Goal: Information Seeking & Learning: Learn about a topic

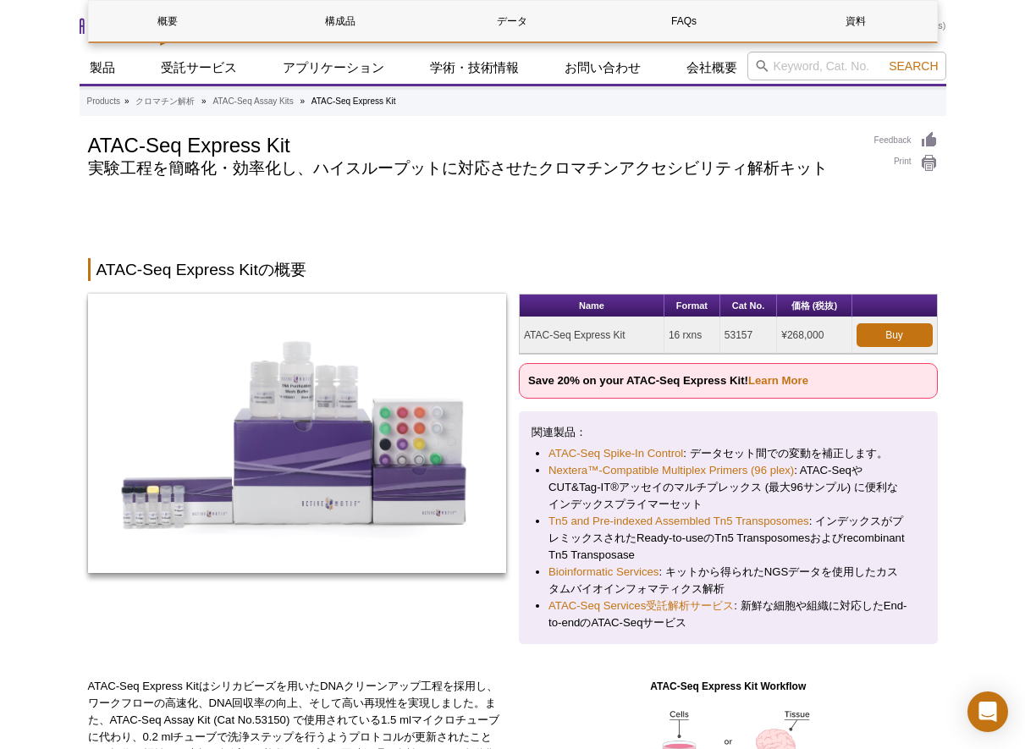
scroll to position [1185, 0]
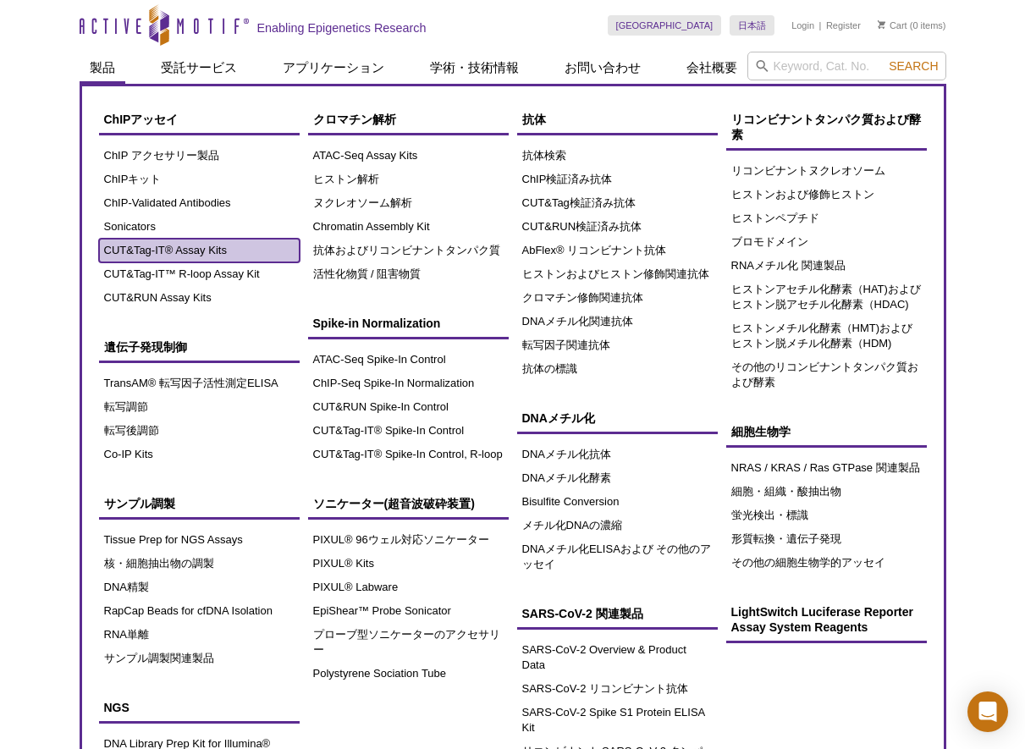
click at [143, 246] on link "CUT&Tag-IT® Assay Kits" at bounding box center [199, 251] width 201 height 24
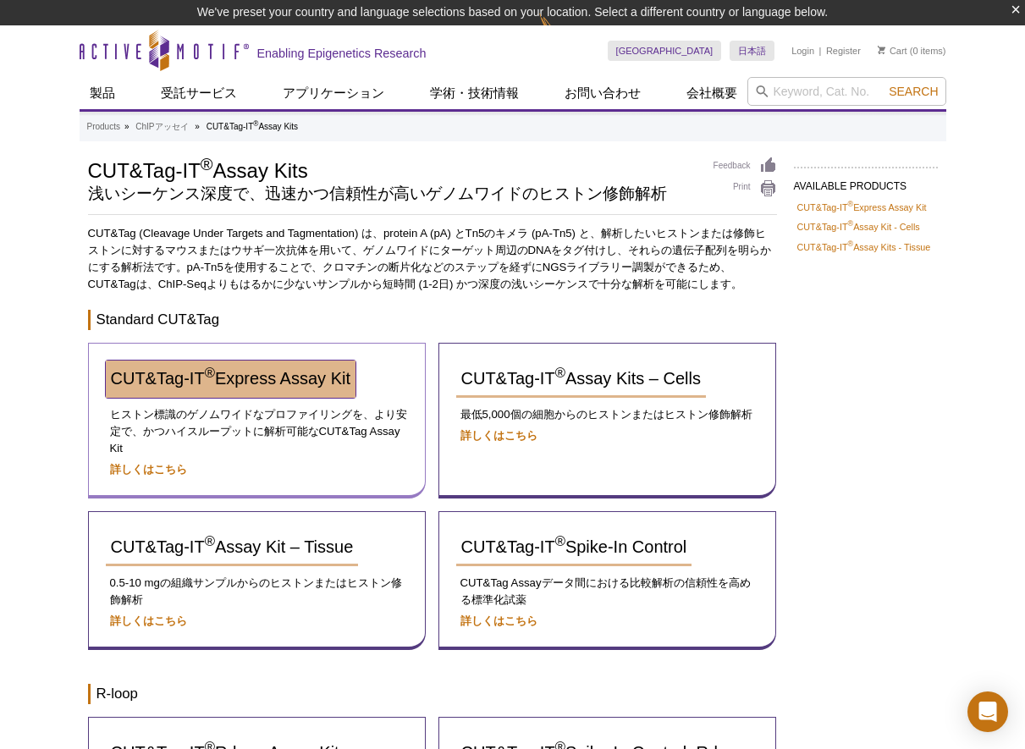
click at [306, 374] on span "CUT&Tag-IT ® Express Assay Kit" at bounding box center [230, 378] width 239 height 19
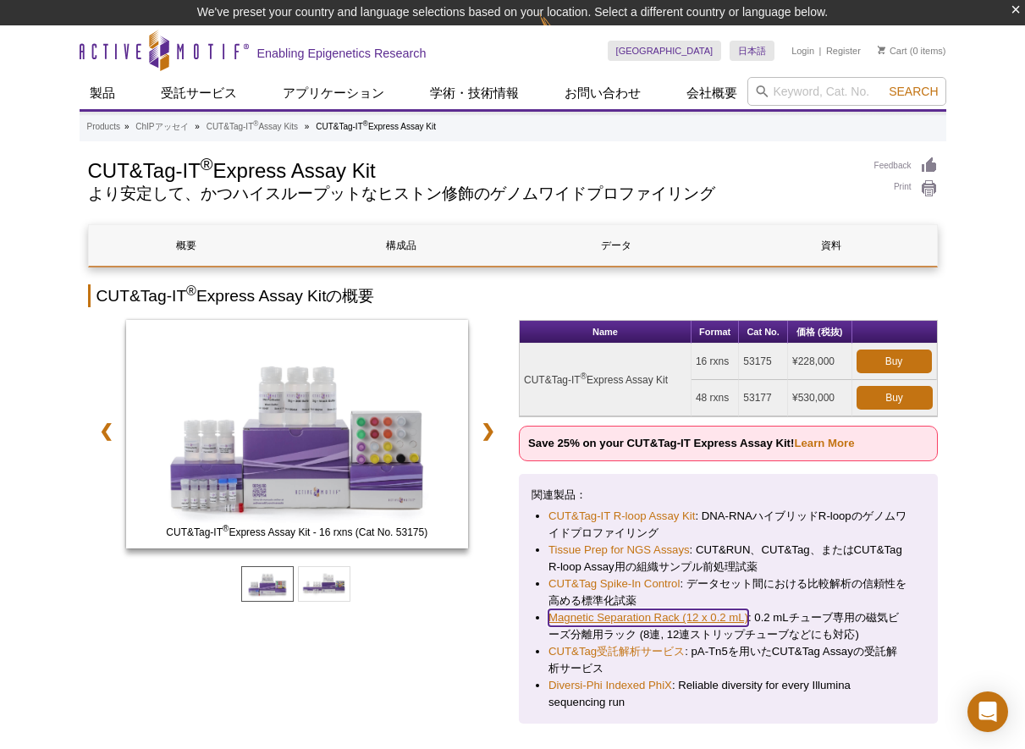
click at [658, 616] on link "Magnetic Separation Rack (12 x 0.2 mL)" at bounding box center [648, 617] width 200 height 17
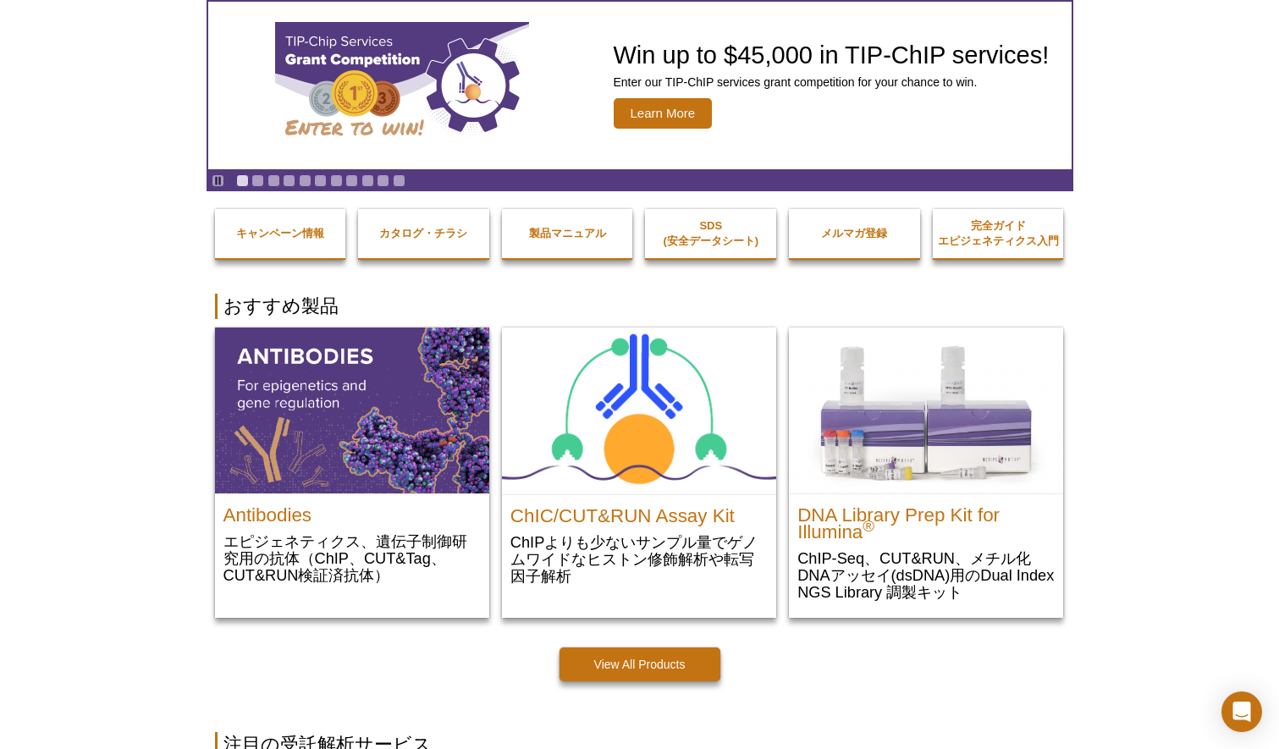
scroll to position [85, 0]
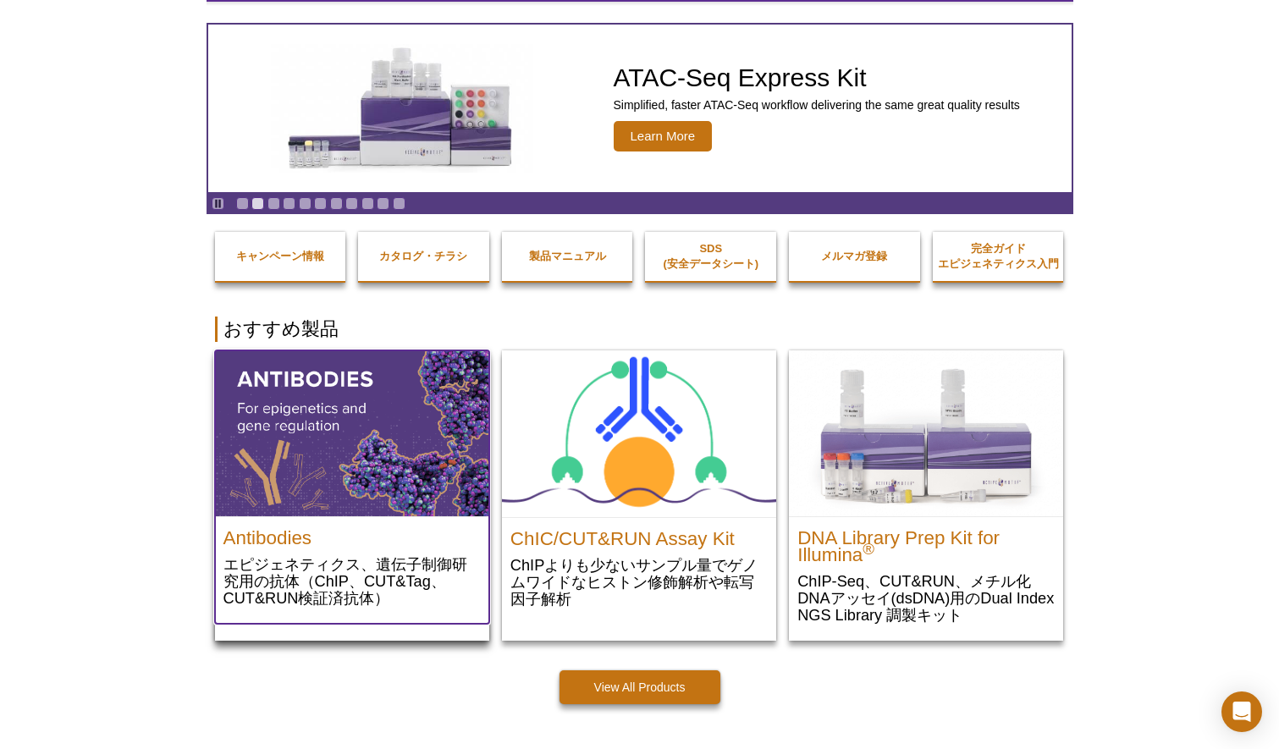
click at [365, 520] on div "Antibodies エピジェネティクス、遺伝子制御研究用の抗体（ChIP、CUT&Tag、CUT&RUN検証済抗体）" at bounding box center [352, 569] width 274 height 107
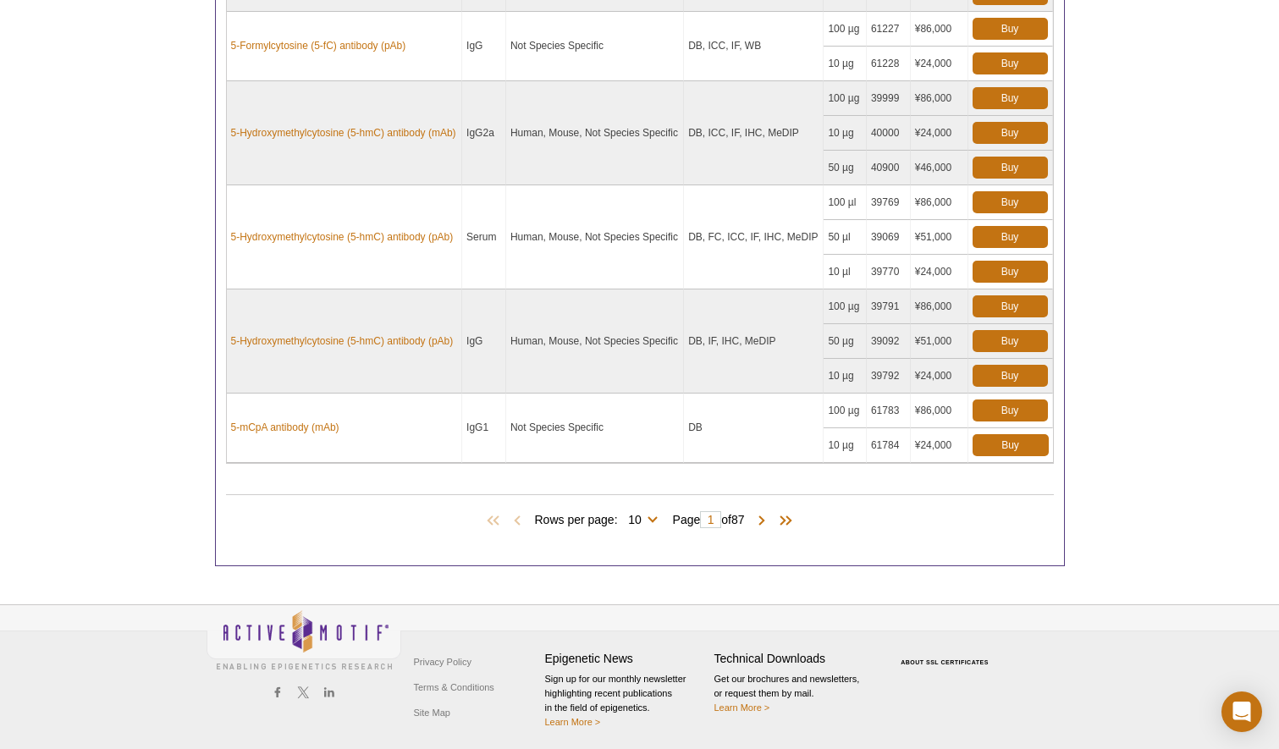
scroll to position [1361, 0]
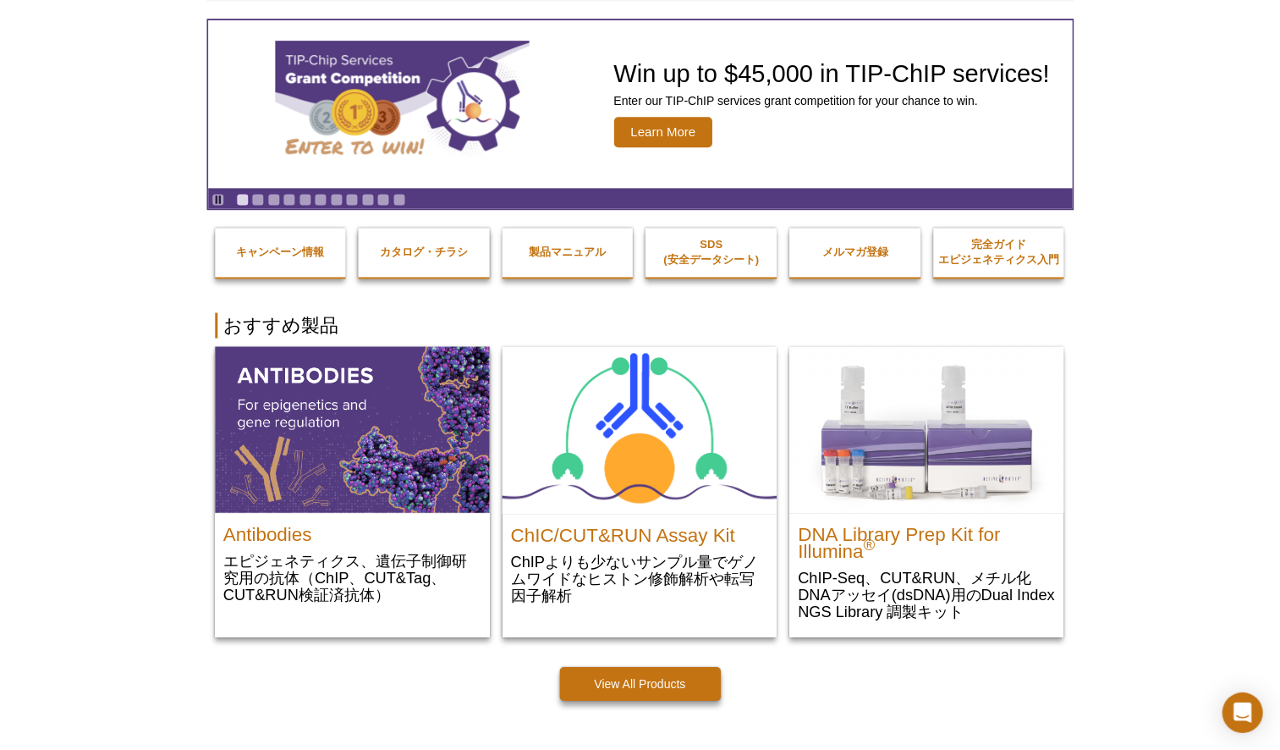
scroll to position [85, 0]
